Goal: Communication & Community: Answer question/provide support

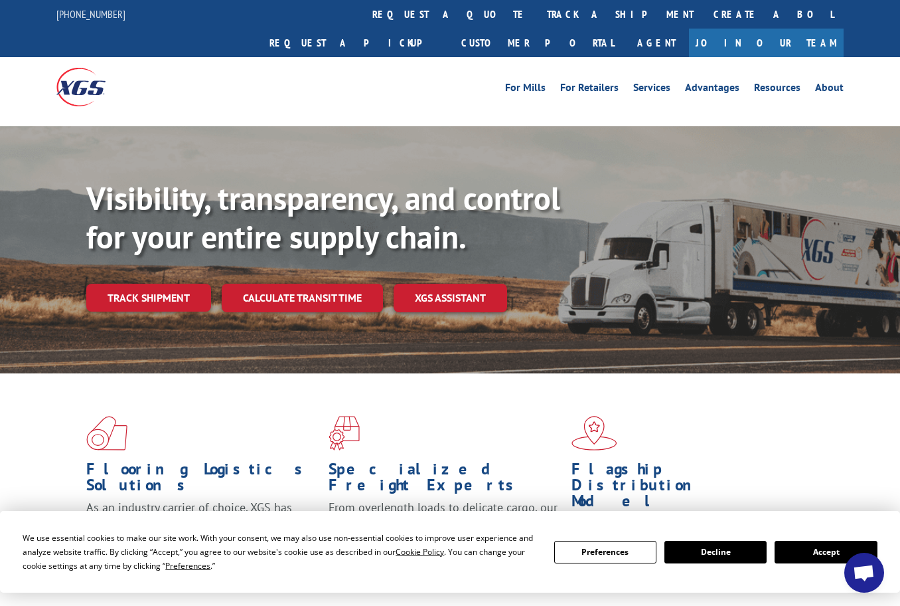
click at [859, 589] on span "Open chat" at bounding box center [865, 572] width 40 height 40
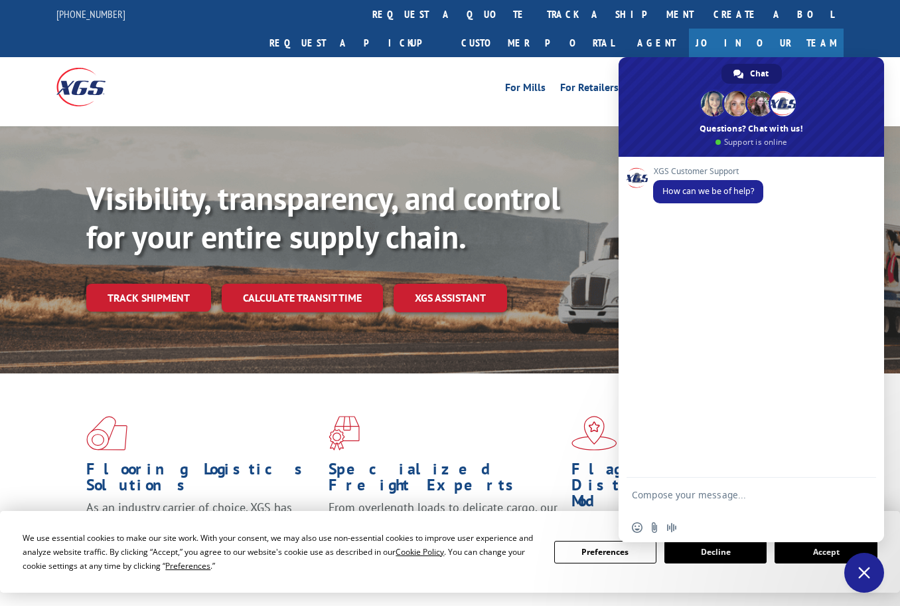
click at [744, 498] on textarea "Compose your message..." at bounding box center [737, 501] width 210 height 24
type textarea "hi"
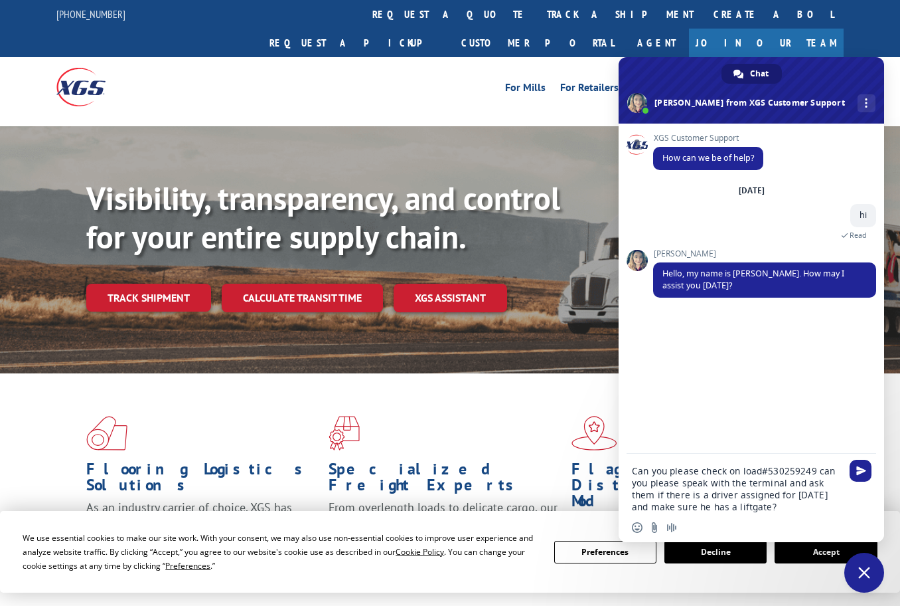
type textarea "Can you please check on load#530259249 can you please speak with the terminal a…"
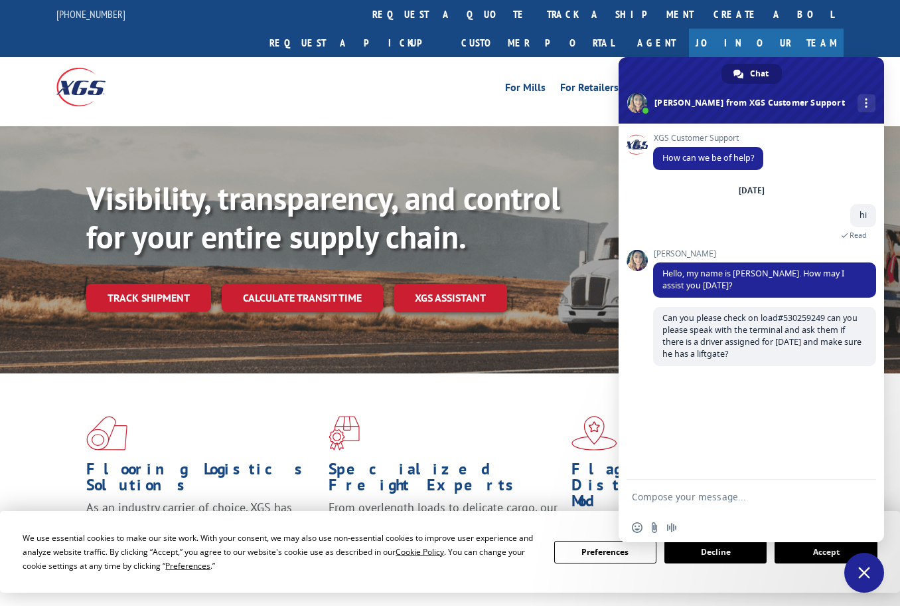
click at [743, 498] on textarea "Compose your message..." at bounding box center [737, 497] width 210 height 12
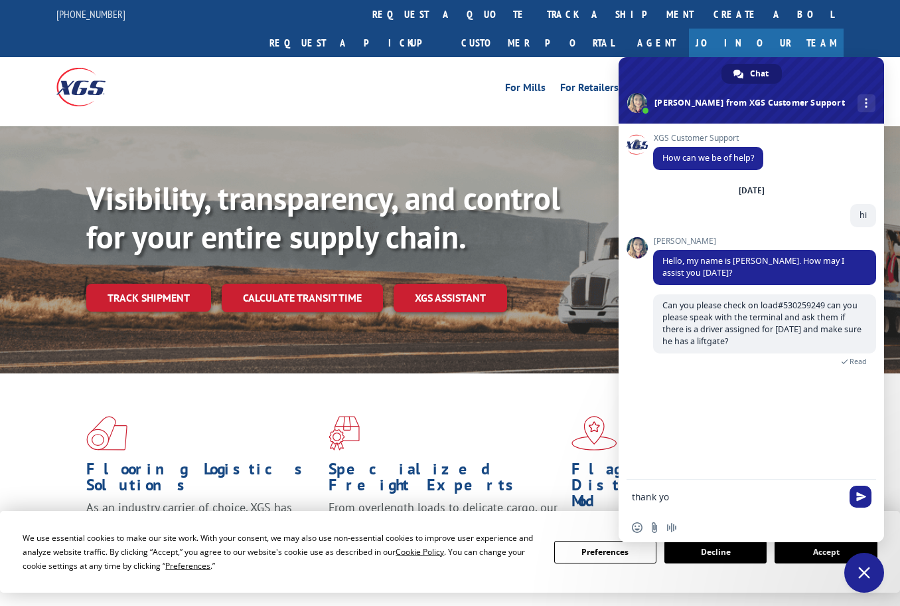
type textarea "thank you"
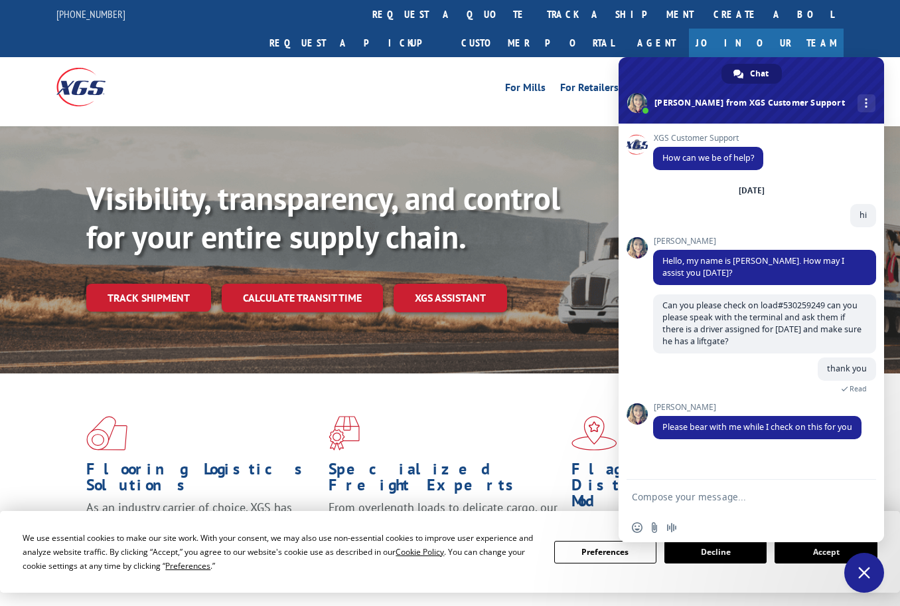
click at [713, 491] on textarea "Compose your message..." at bounding box center [737, 497] width 210 height 12
type textarea "Sure ty"
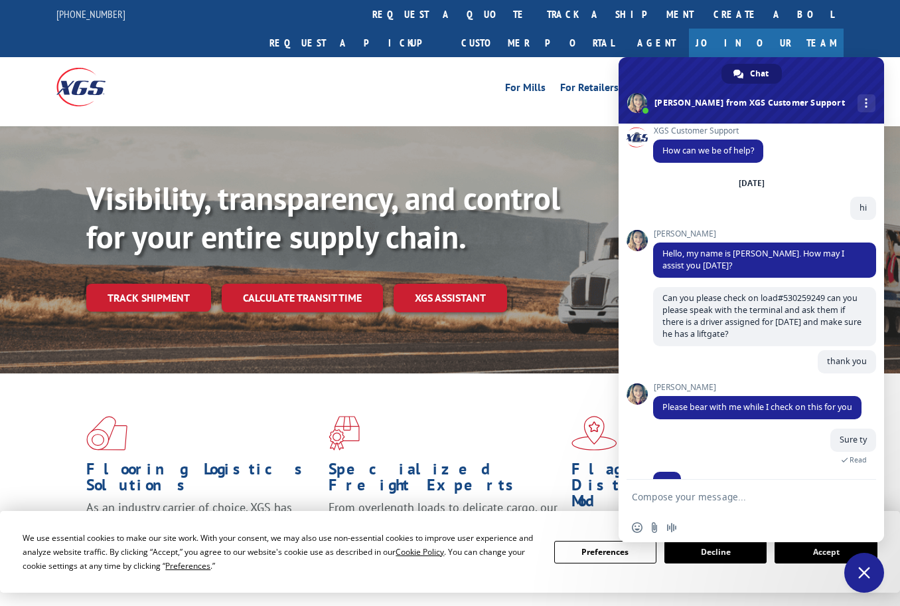
scroll to position [23, 0]
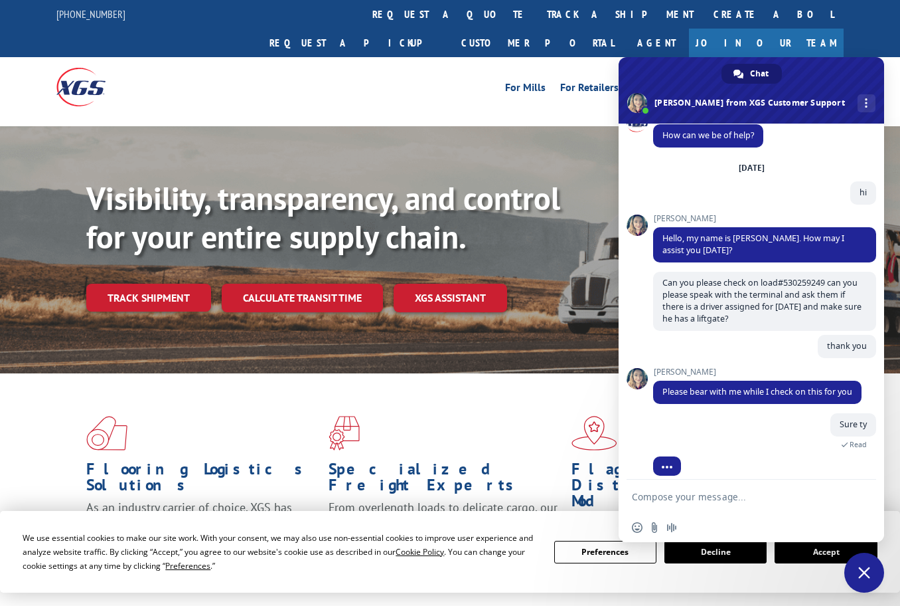
click at [738, 485] on form at bounding box center [737, 497] width 210 height 36
click at [736, 492] on textarea "Compose your message..." at bounding box center [737, 497] width 210 height 12
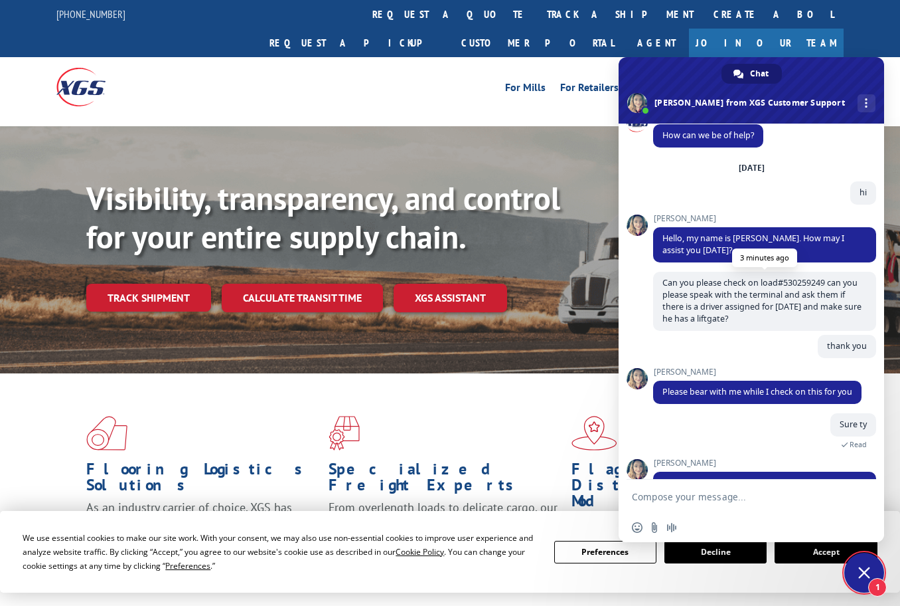
scroll to position [77, 0]
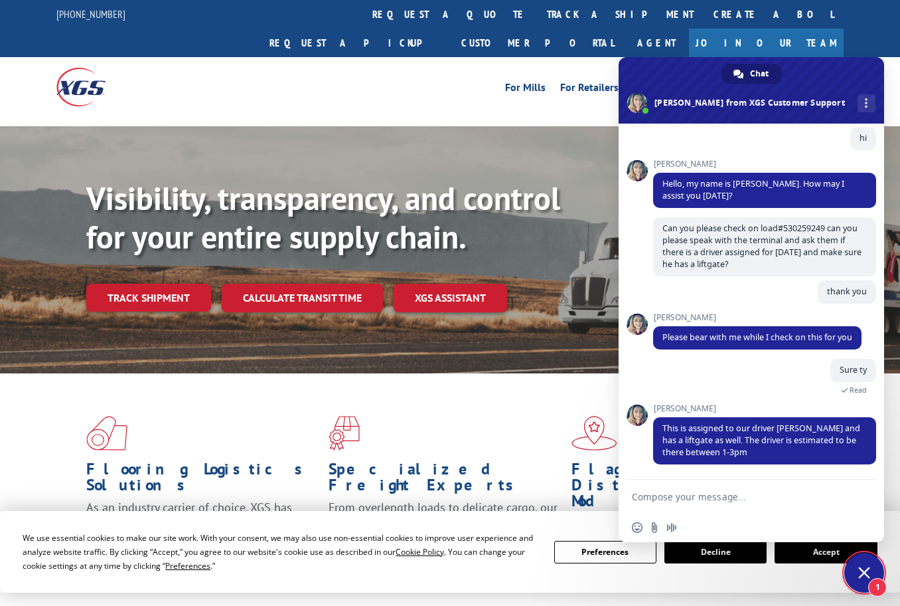
click at [746, 494] on textarea "Compose your message..." at bounding box center [737, 497] width 210 height 12
type textarea "e"
type textarea "thank you"
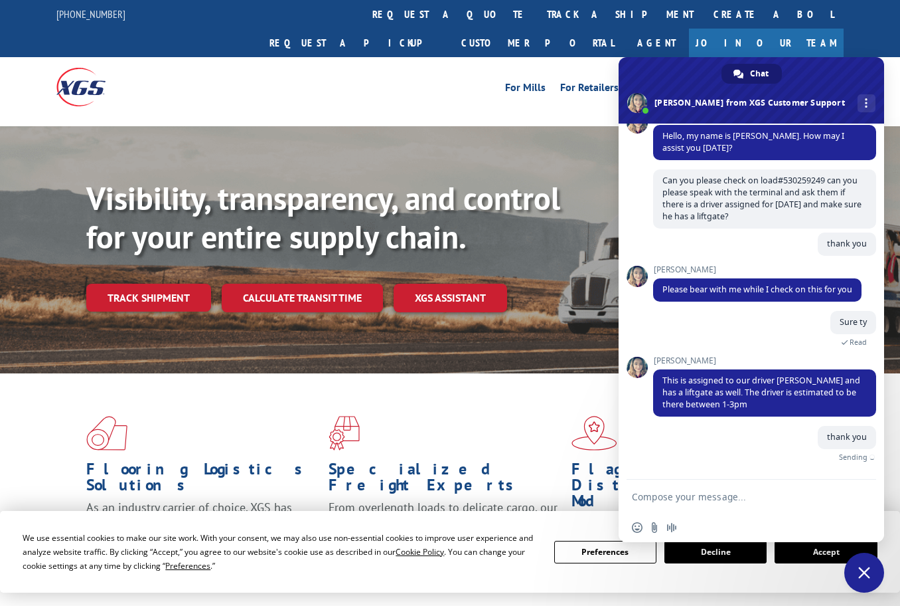
scroll to position [110, 0]
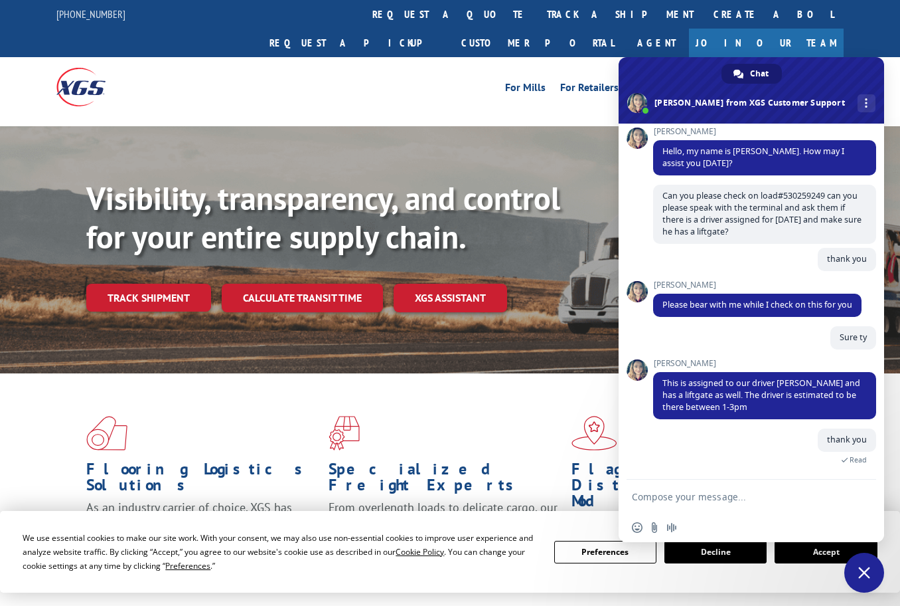
click at [705, 499] on textarea "Compose your message..." at bounding box center [737, 497] width 210 height 12
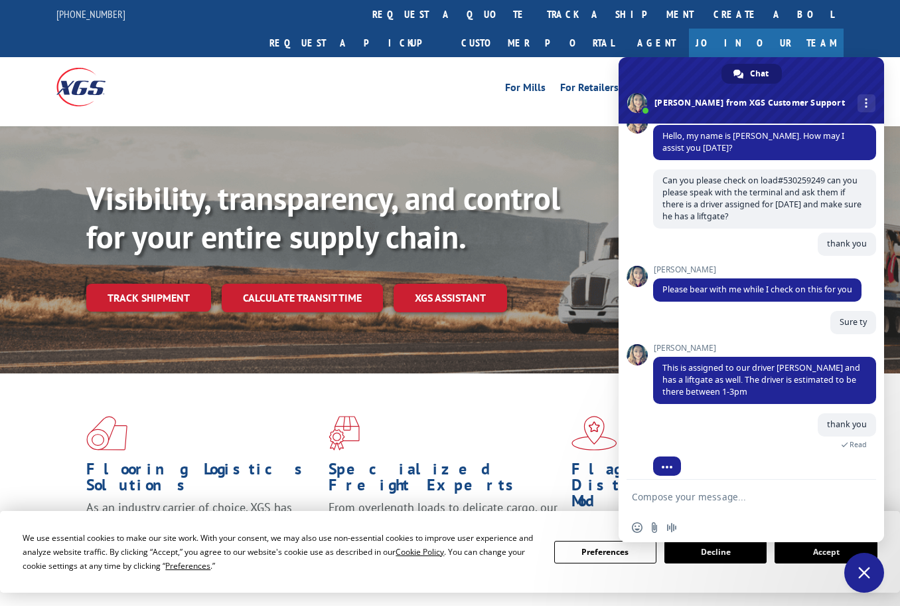
click at [704, 491] on form at bounding box center [737, 497] width 210 height 36
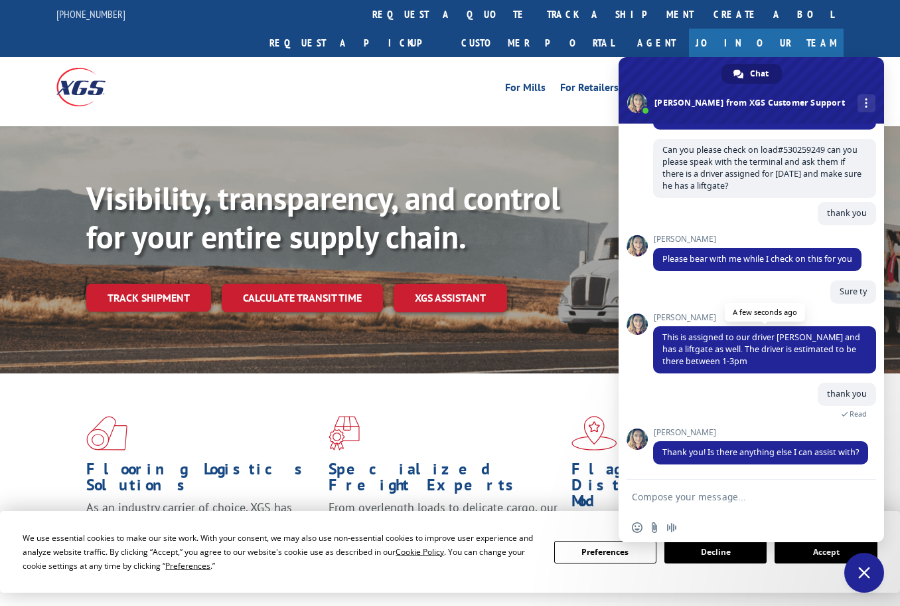
click at [726, 351] on span "This is assigned to our driver [PERSON_NAME] and has a liftgate as well. The dr…" at bounding box center [762, 348] width 198 height 35
click at [726, 324] on div "XGS Customer Support How can we be of help? [DATE] hi 3 minutes ago [PERSON_NAM…" at bounding box center [764, 151] width 223 height 346
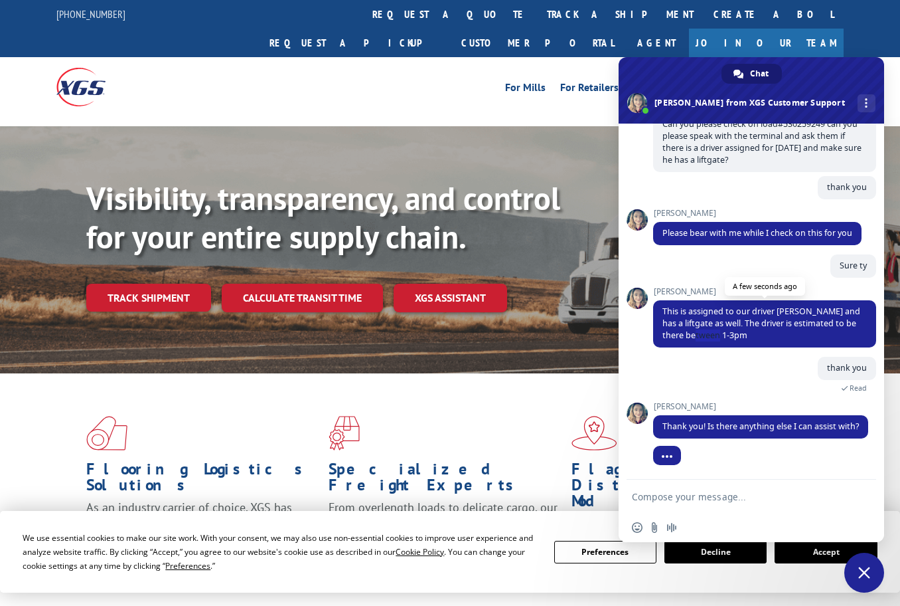
drag, startPoint x: 749, startPoint y: 325, endPoint x: 723, endPoint y: 325, distance: 25.9
click at [723, 325] on span "This is assigned to our driver [PERSON_NAME] and has a liftgate as well. The dr…" at bounding box center [764, 323] width 223 height 47
click at [706, 477] on div at bounding box center [764, 466] width 223 height 27
drag, startPoint x: 708, startPoint y: 498, endPoint x: 713, endPoint y: 485, distance: 13.7
click at [713, 485] on form at bounding box center [737, 497] width 210 height 36
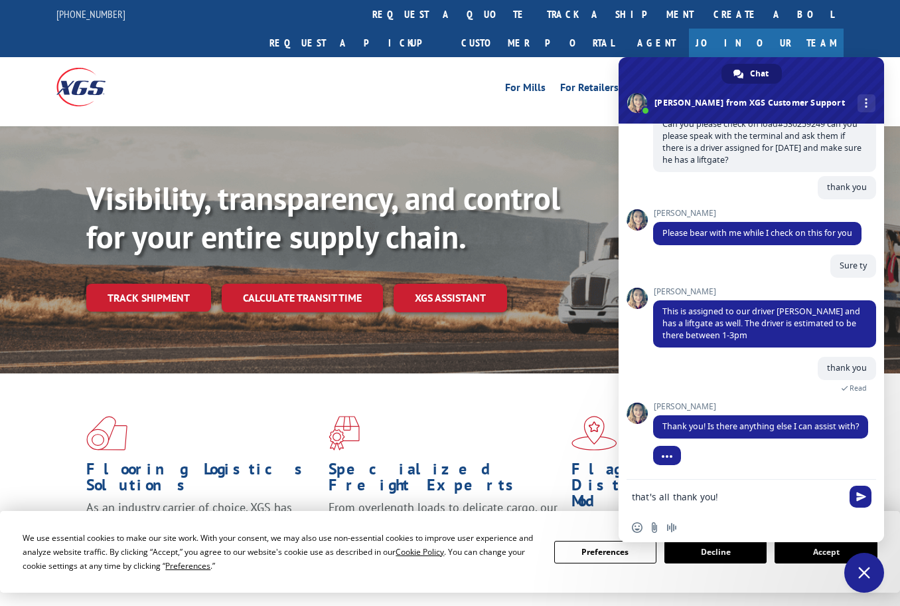
type textarea "that's all thank you!"
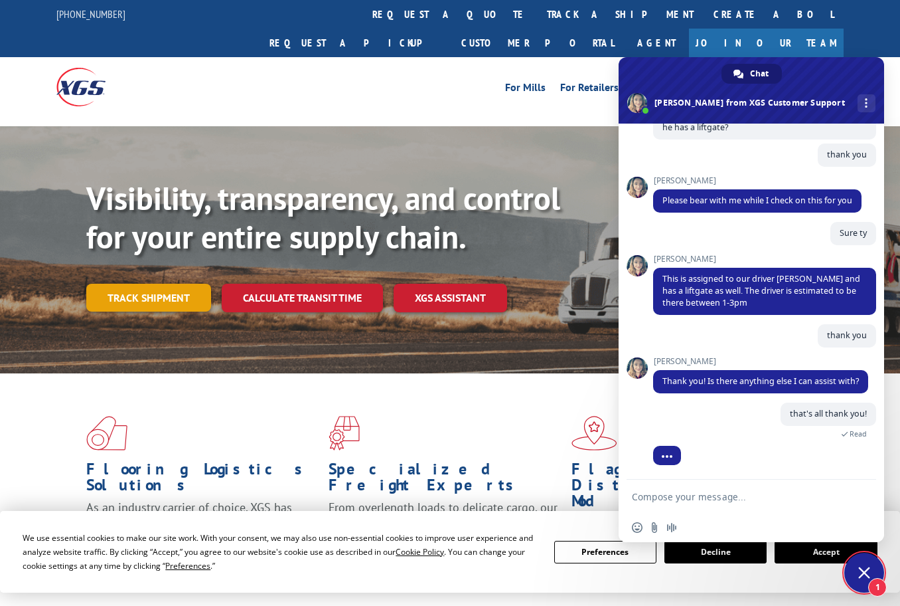
scroll to position [305, 0]
